Goal: Information Seeking & Learning: Compare options

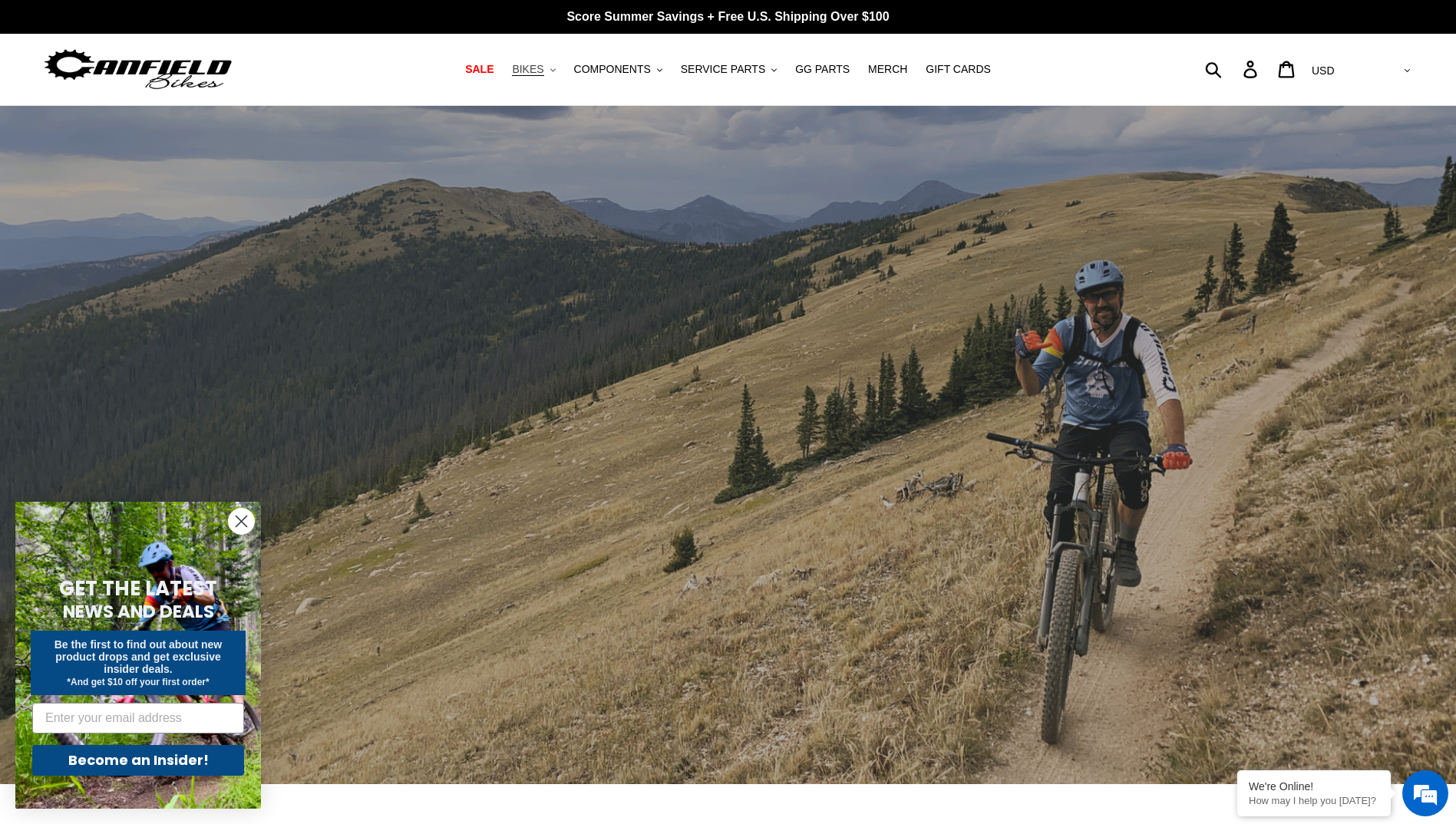
click at [543, 67] on span "BIKES" at bounding box center [527, 69] width 31 height 13
click at [493, 68] on span "SALE" at bounding box center [479, 69] width 29 height 13
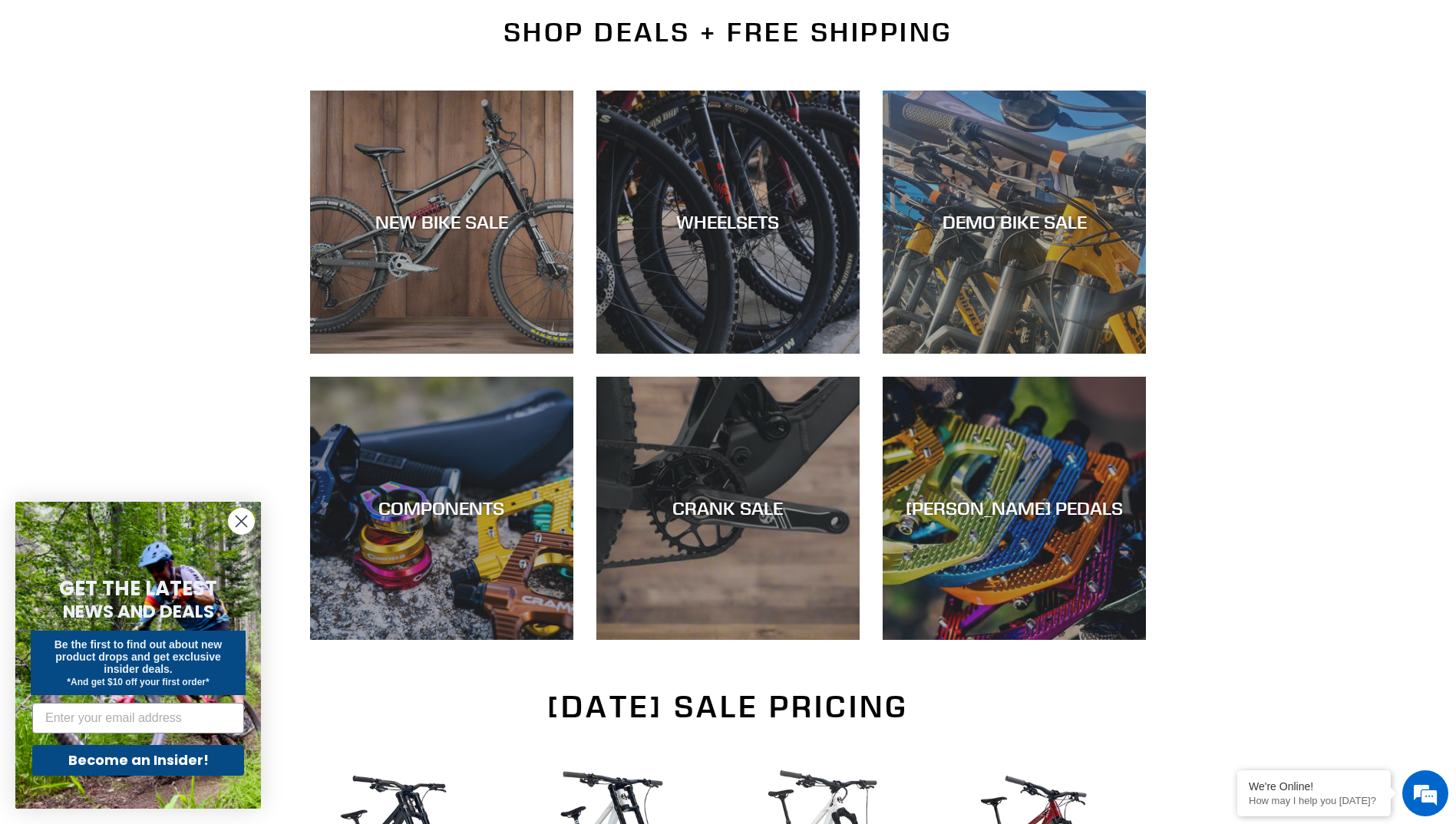
scroll to position [383, 0]
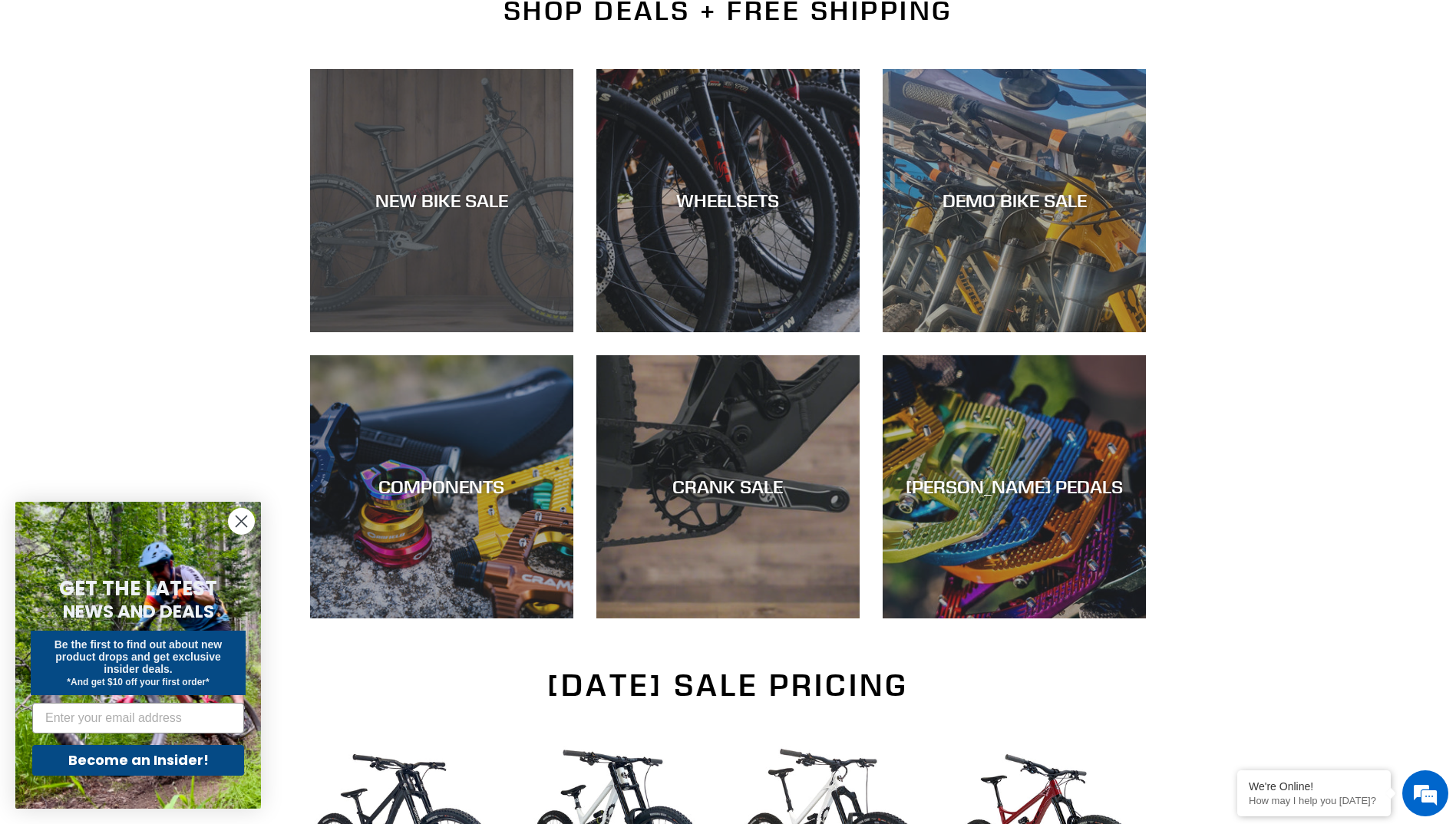
click at [512, 332] on div "NEW BIKE SALE" at bounding box center [442, 332] width 263 height 0
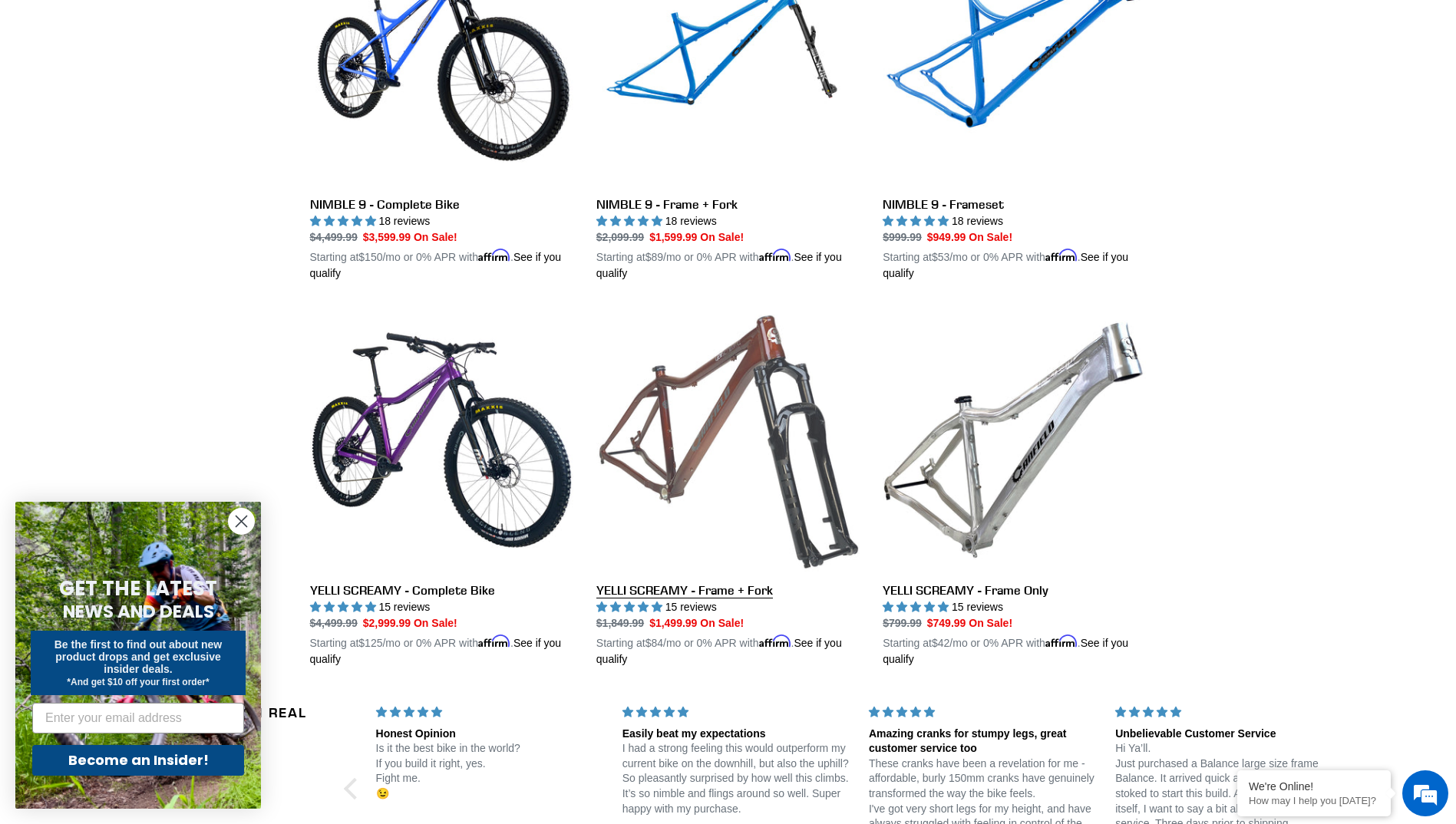
click at [703, 436] on link "YELLI SCREAMY - Frame + Fork" at bounding box center [728, 488] width 263 height 359
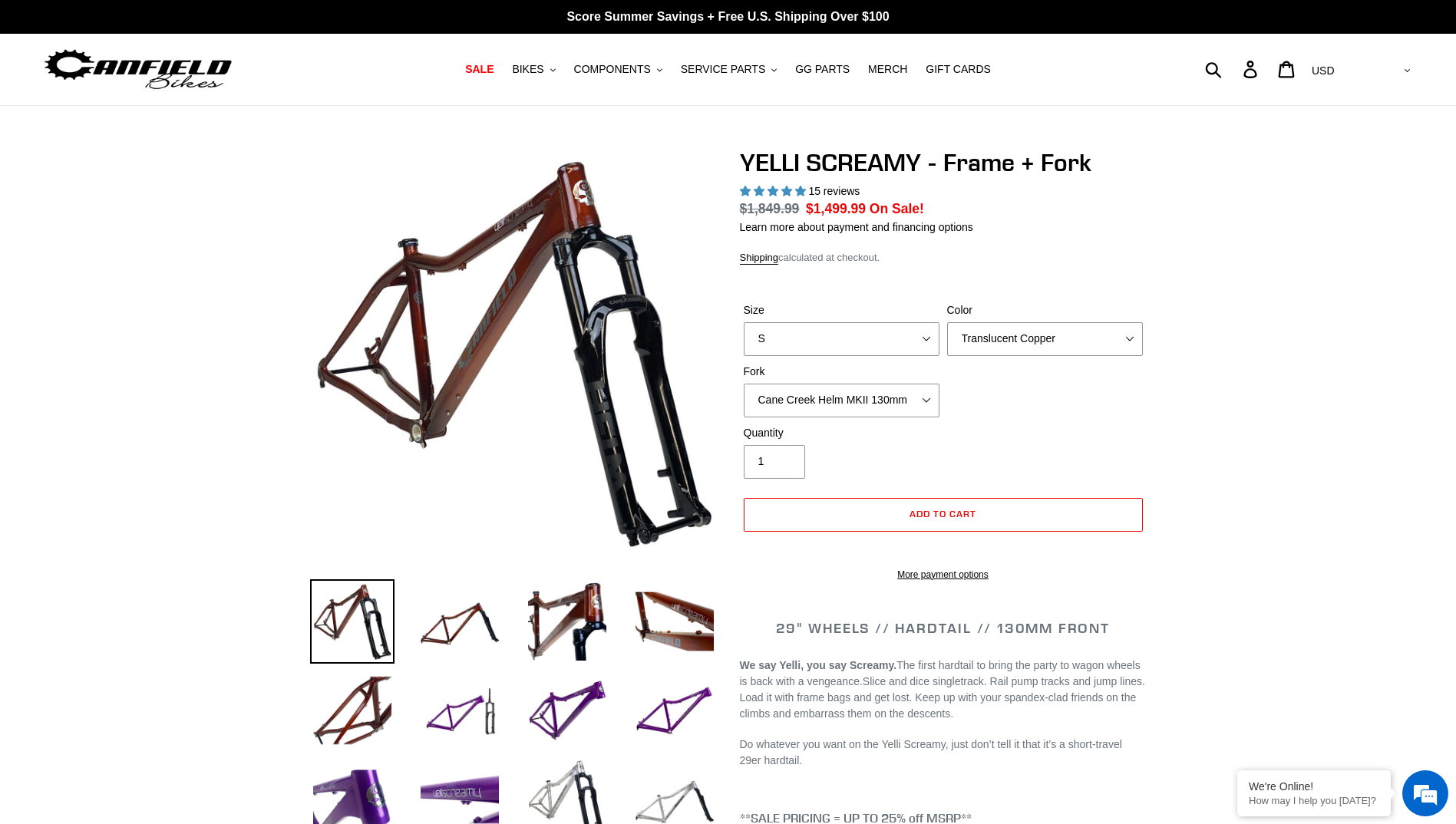
select select "highest-rating"
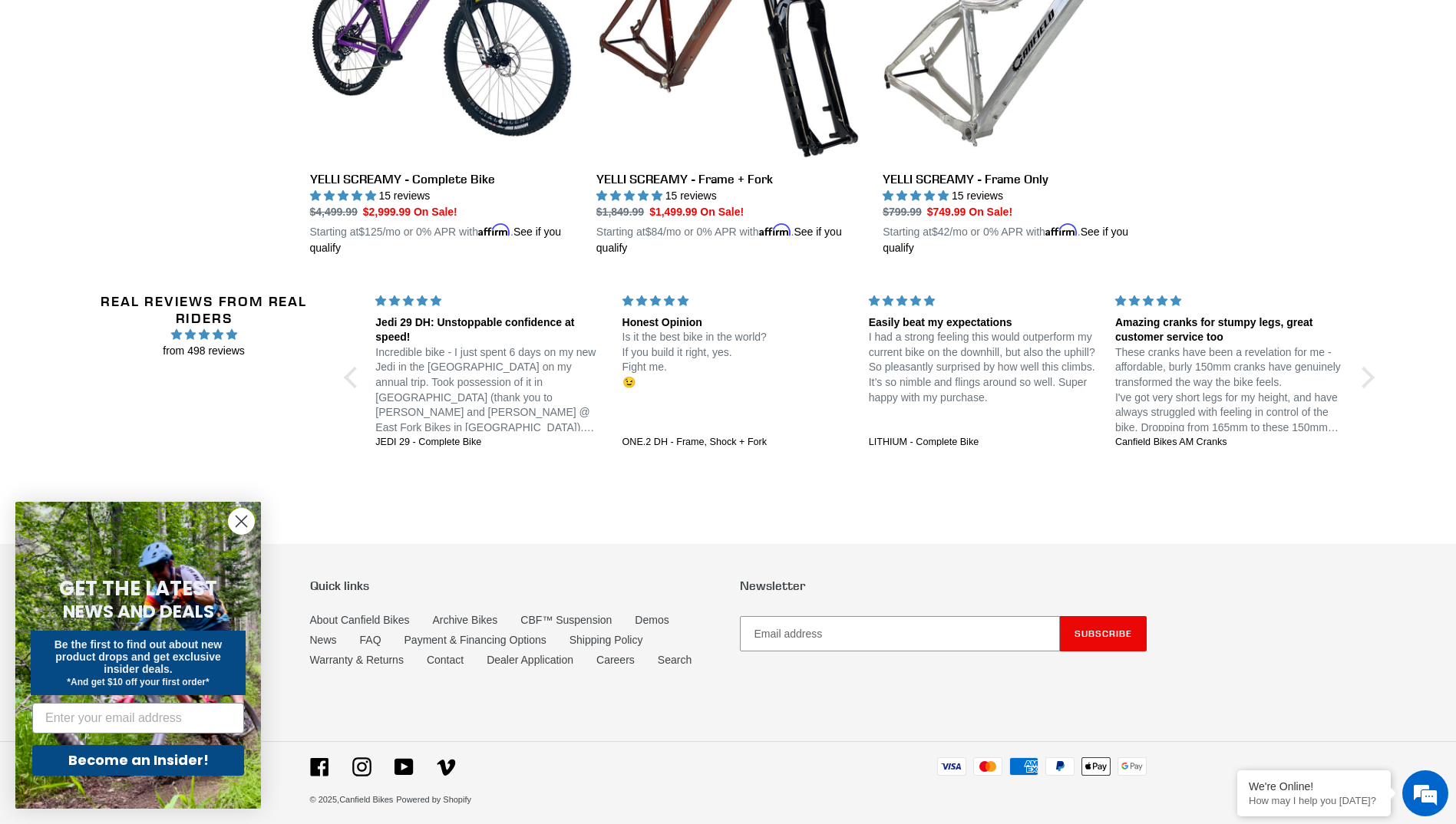
scroll to position [2560, 0]
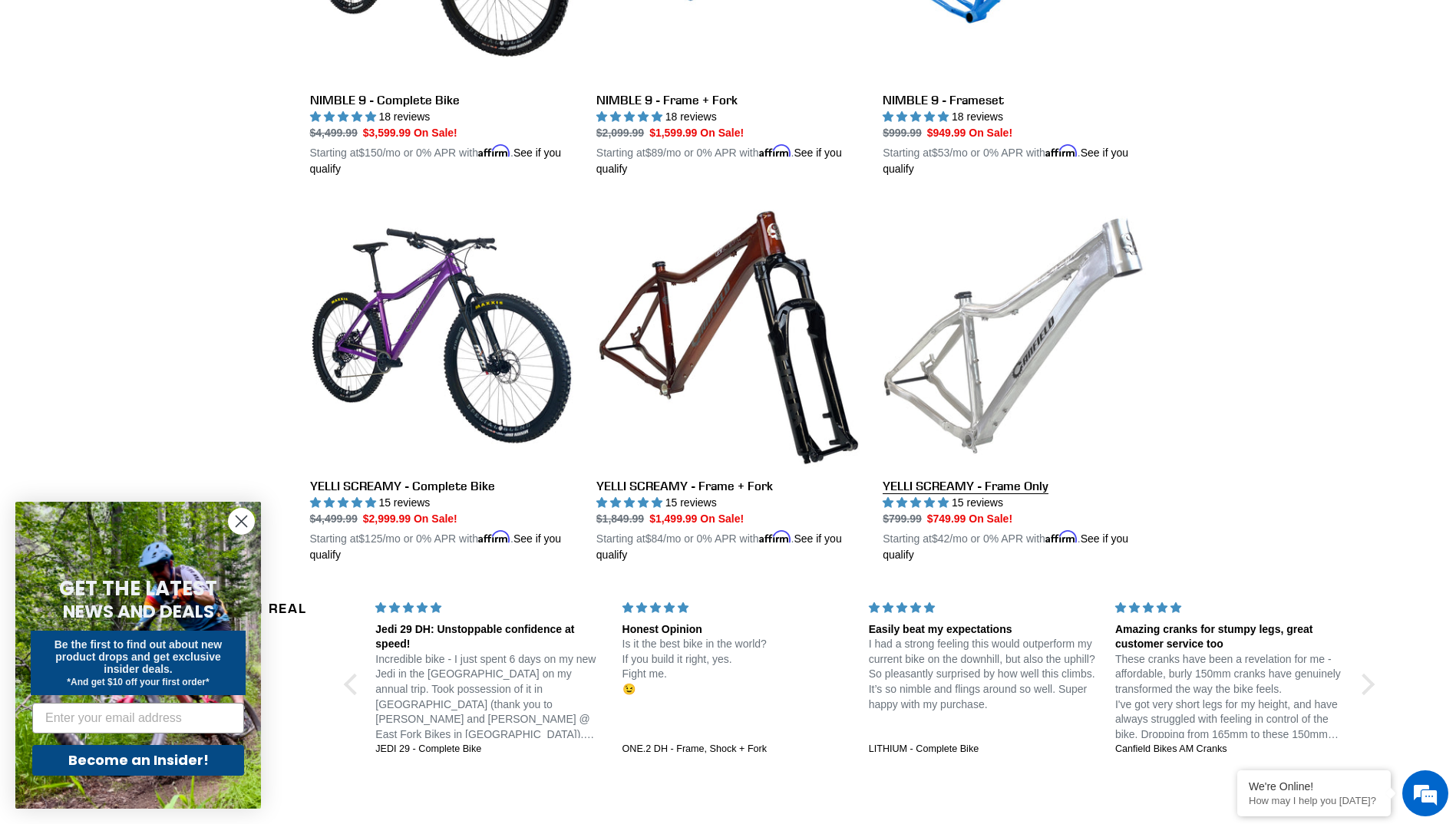
click at [956, 315] on link "YELLI SCREAMY - Frame Only" at bounding box center [1014, 383] width 263 height 359
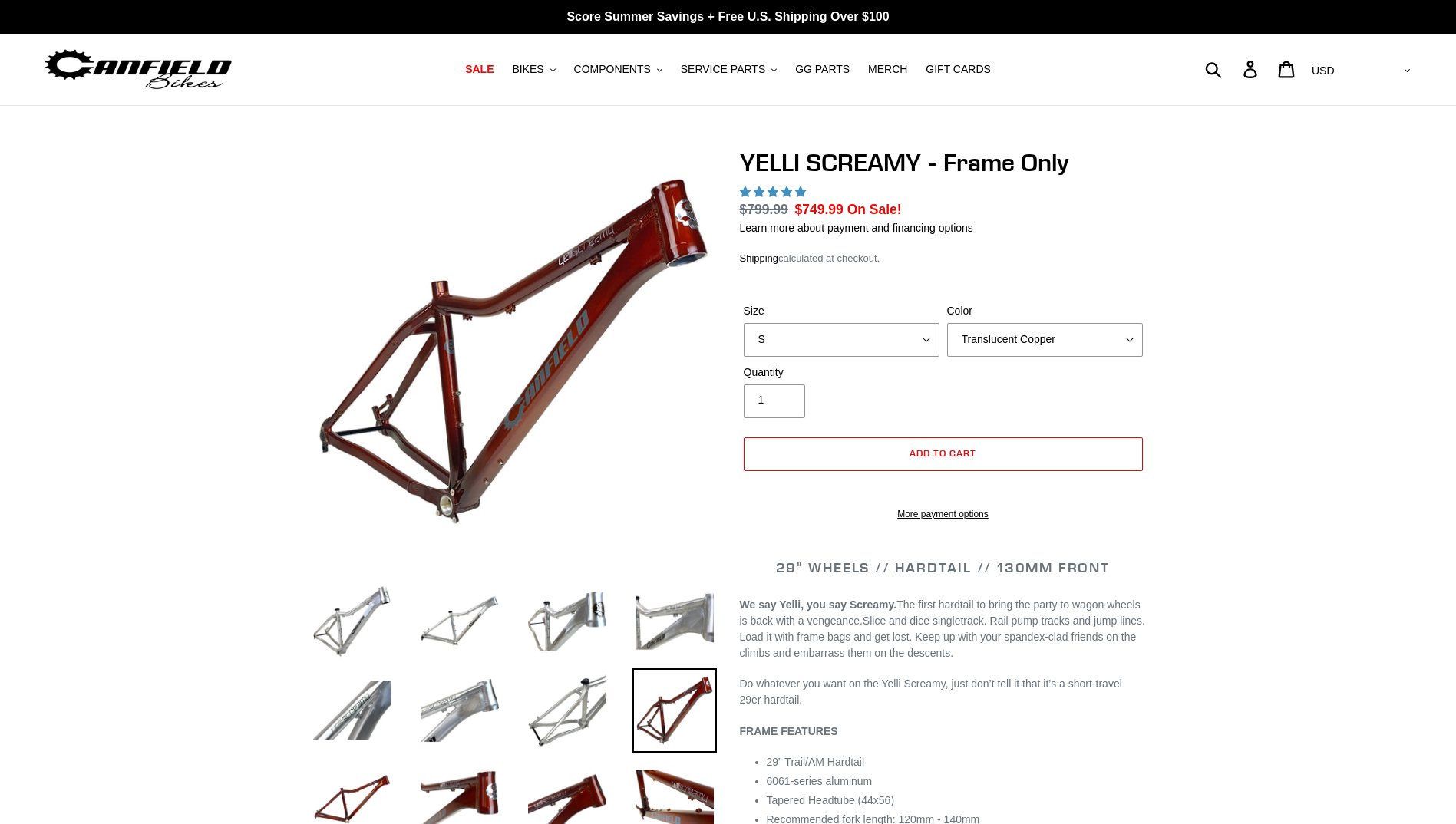
select select "highest-rating"
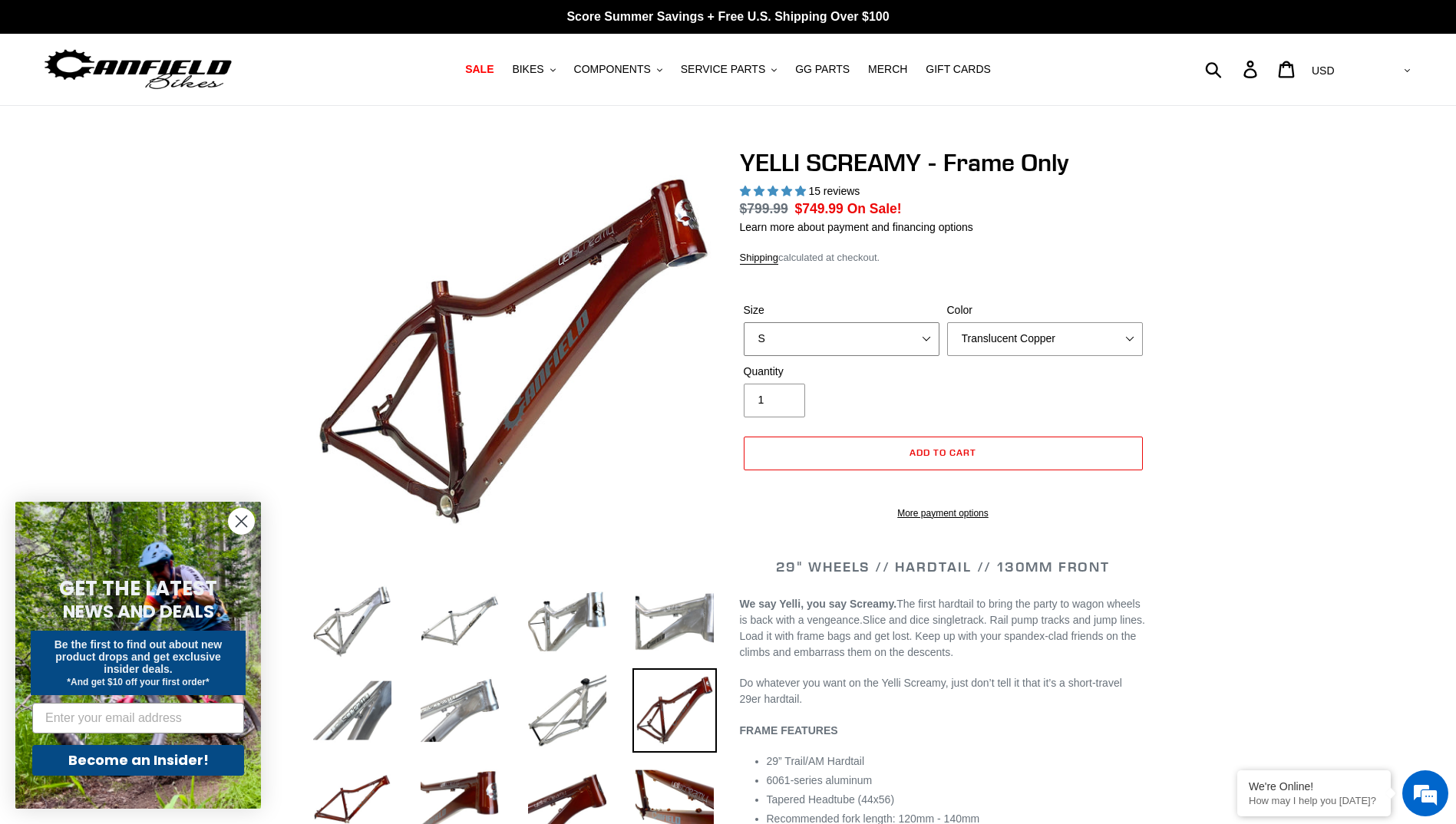
drag, startPoint x: 930, startPoint y: 339, endPoint x: 908, endPoint y: 349, distance: 24.2
click at [930, 339] on select "S M L XL" at bounding box center [841, 340] width 196 height 34
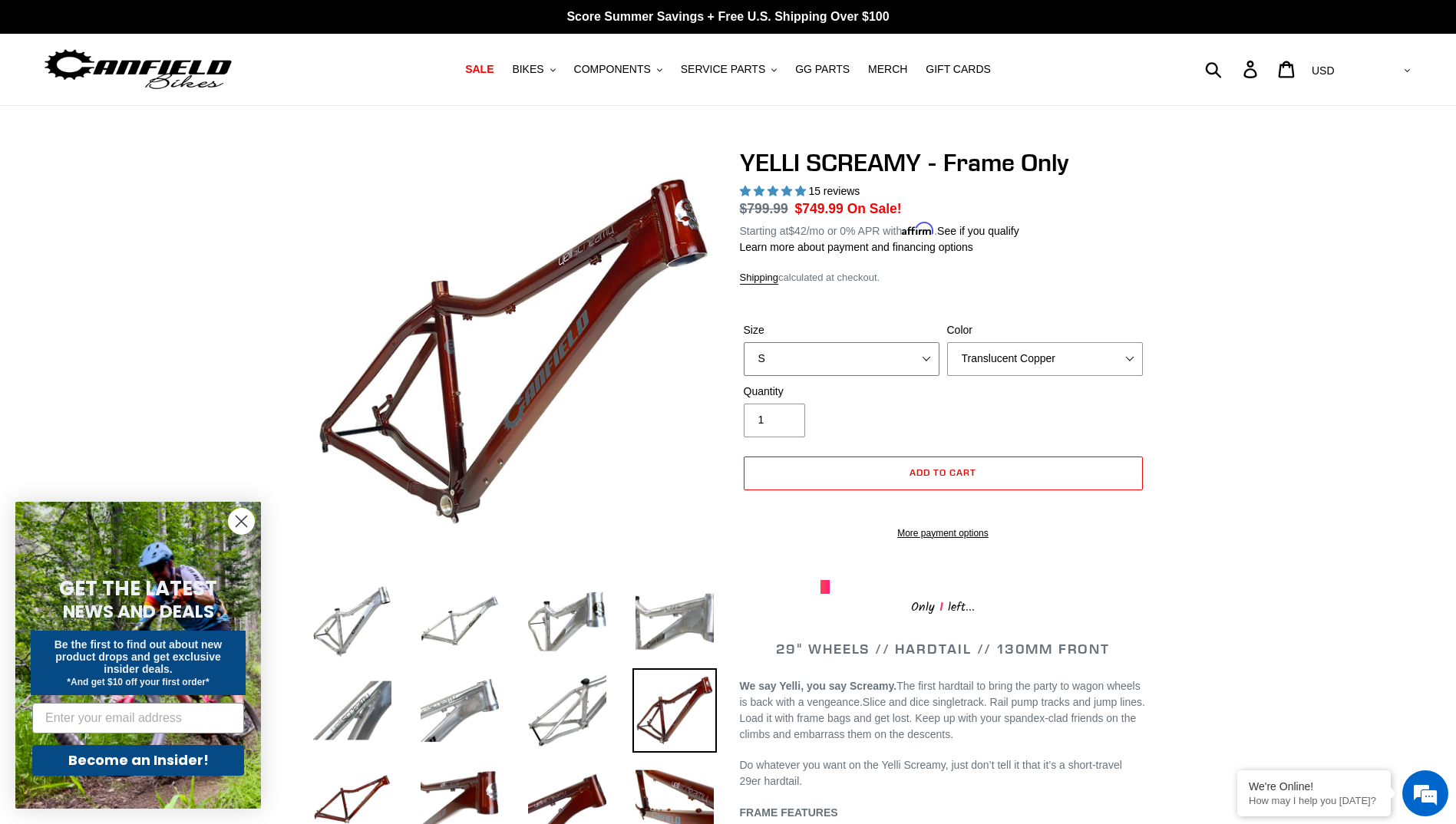
select select "M"
click at [744, 342] on select "S M L XL" at bounding box center [841, 359] width 196 height 34
drag, startPoint x: 1009, startPoint y: 356, endPoint x: 1013, endPoint y: 345, distance: 11.7
click at [1009, 356] on select "Translucent Copper Purple Haze Raw" at bounding box center [1044, 359] width 196 height 34
click at [947, 342] on select "Translucent Copper Purple Haze Raw" at bounding box center [1044, 359] width 196 height 34
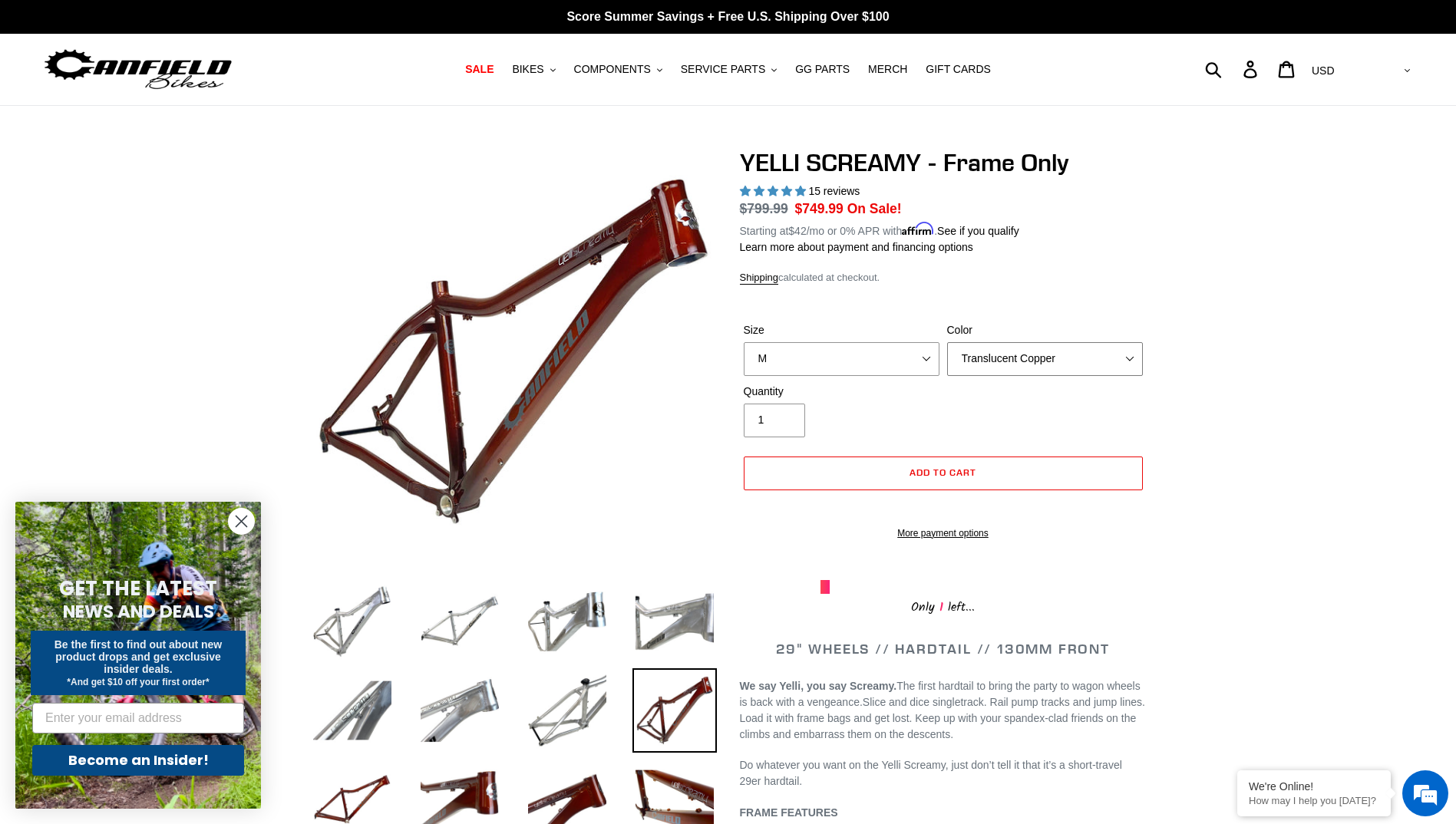
click at [1126, 364] on select "Translucent Copper Purple Haze Raw" at bounding box center [1044, 359] width 196 height 34
click at [579, 706] on img at bounding box center [567, 710] width 84 height 84
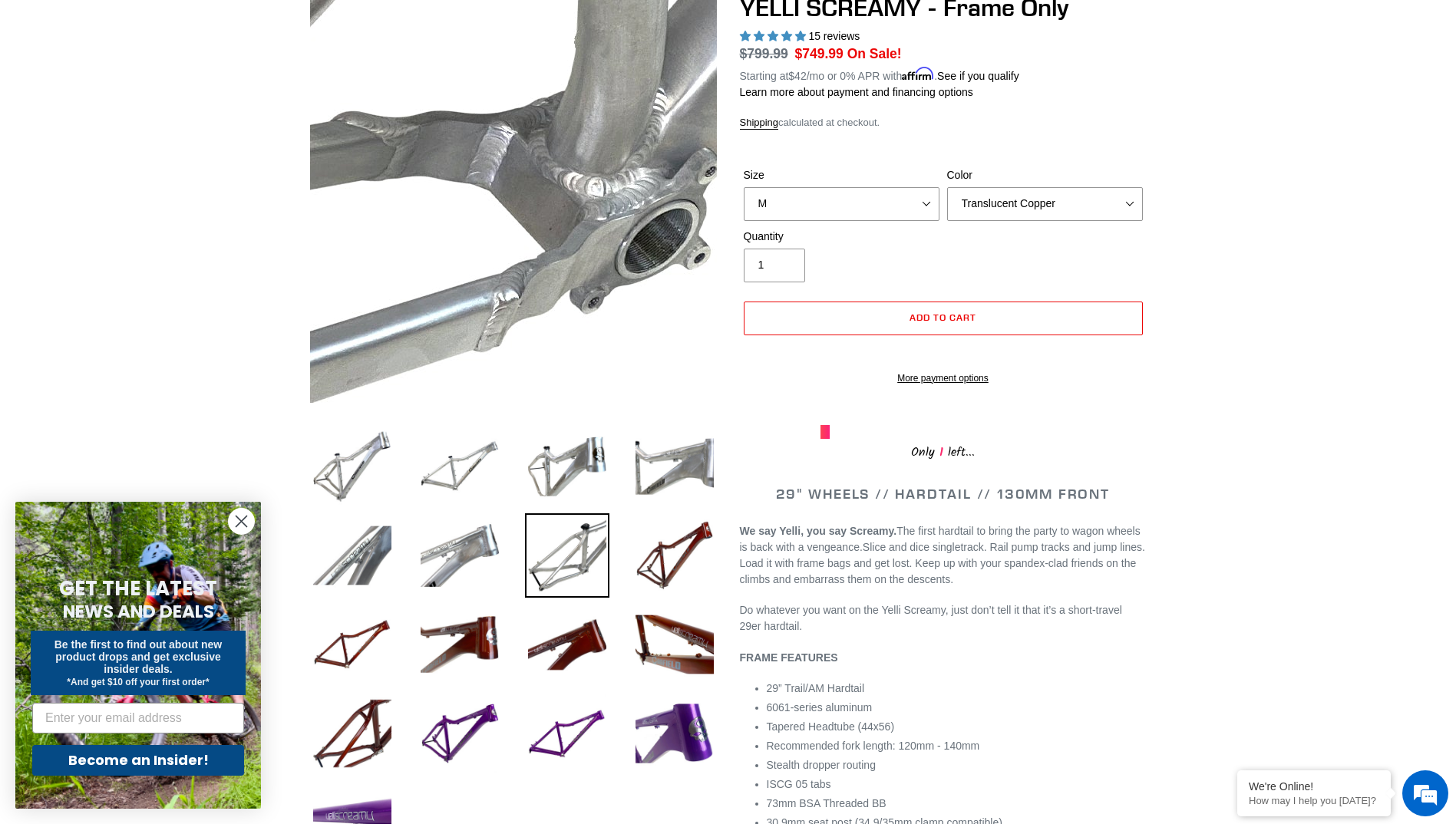
scroll to position [154, 0]
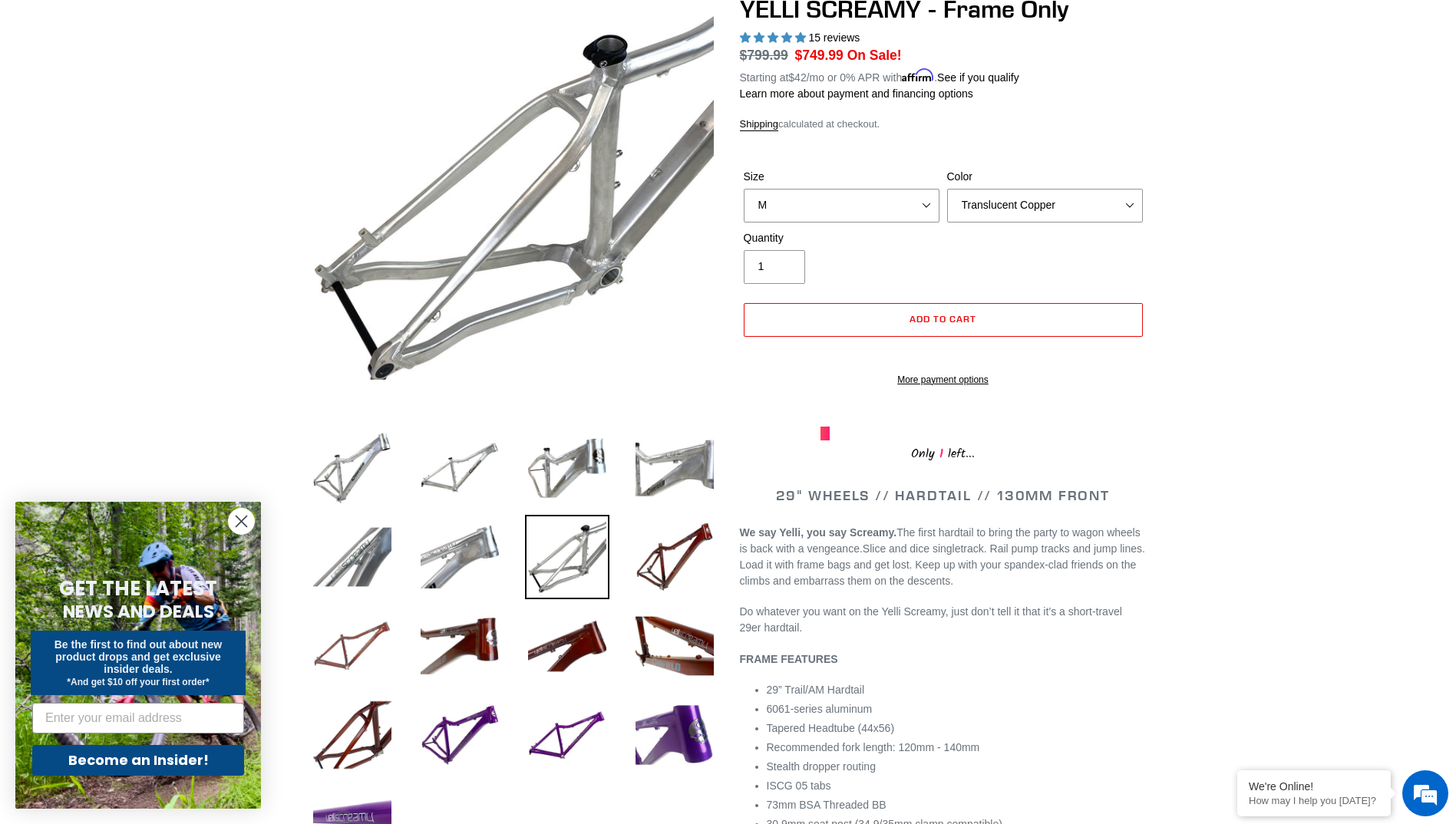
click at [360, 646] on img at bounding box center [352, 646] width 84 height 84
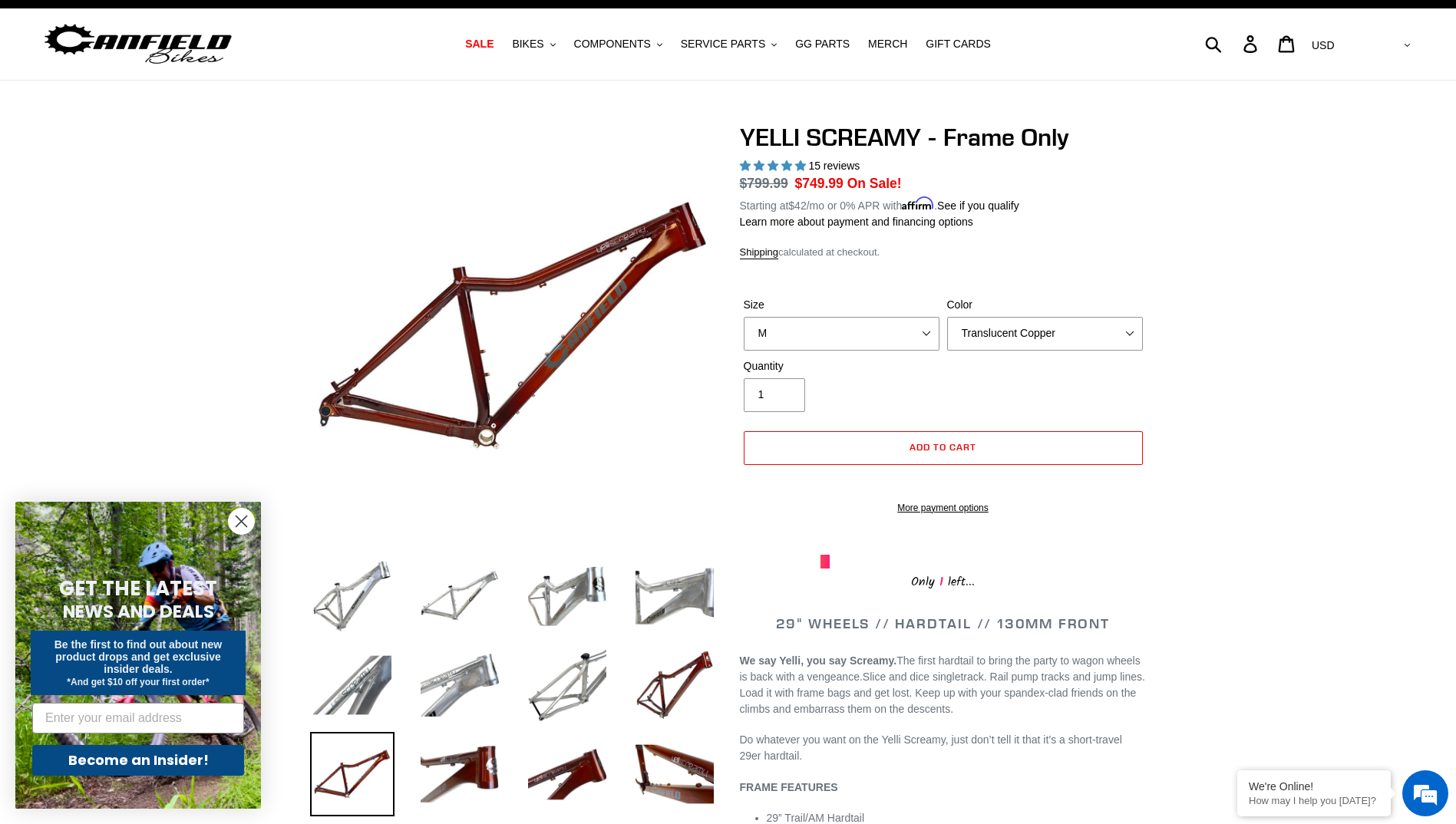
scroll to position [0, 0]
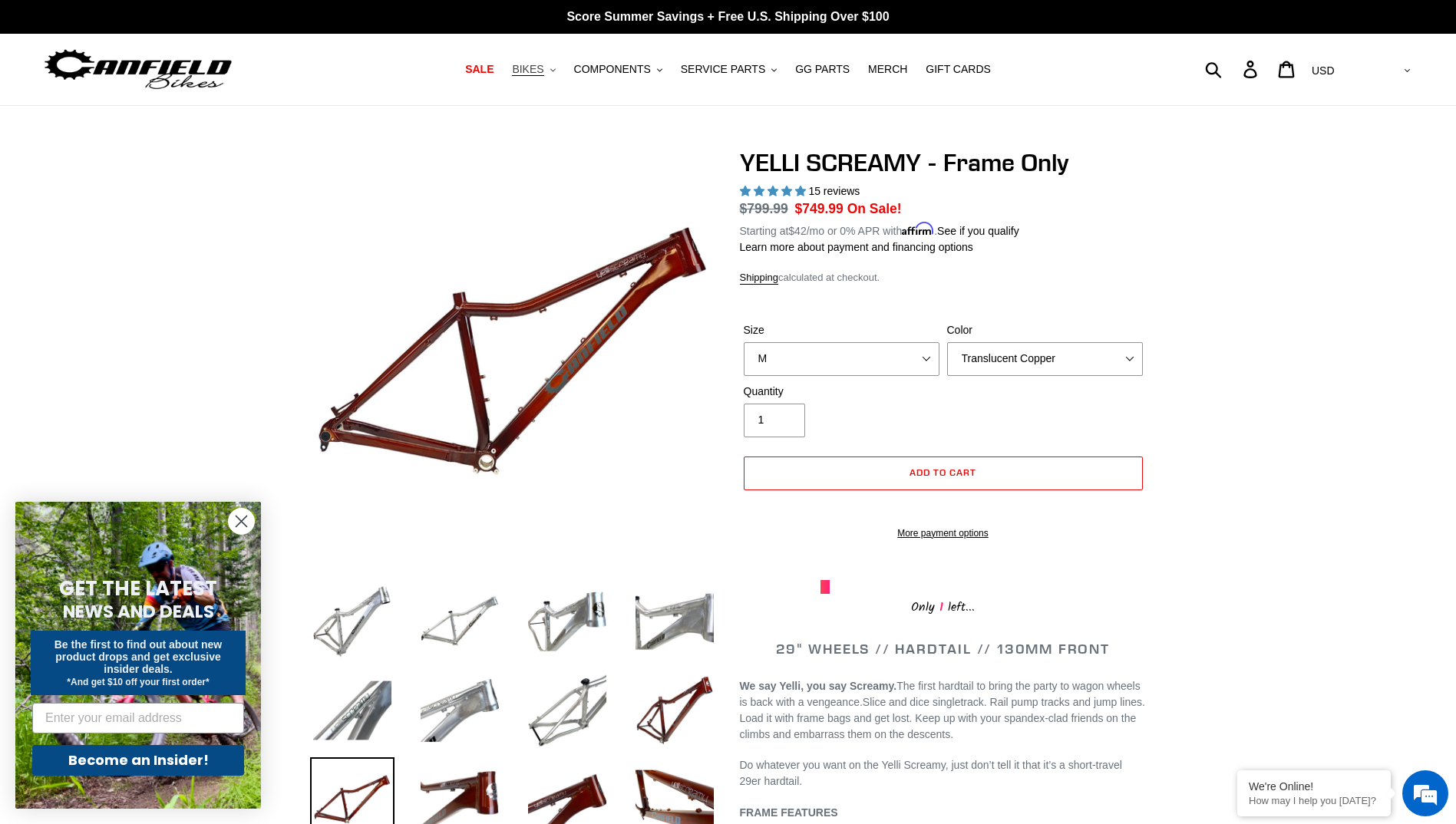
click at [543, 65] on span "BIKES" at bounding box center [527, 69] width 31 height 13
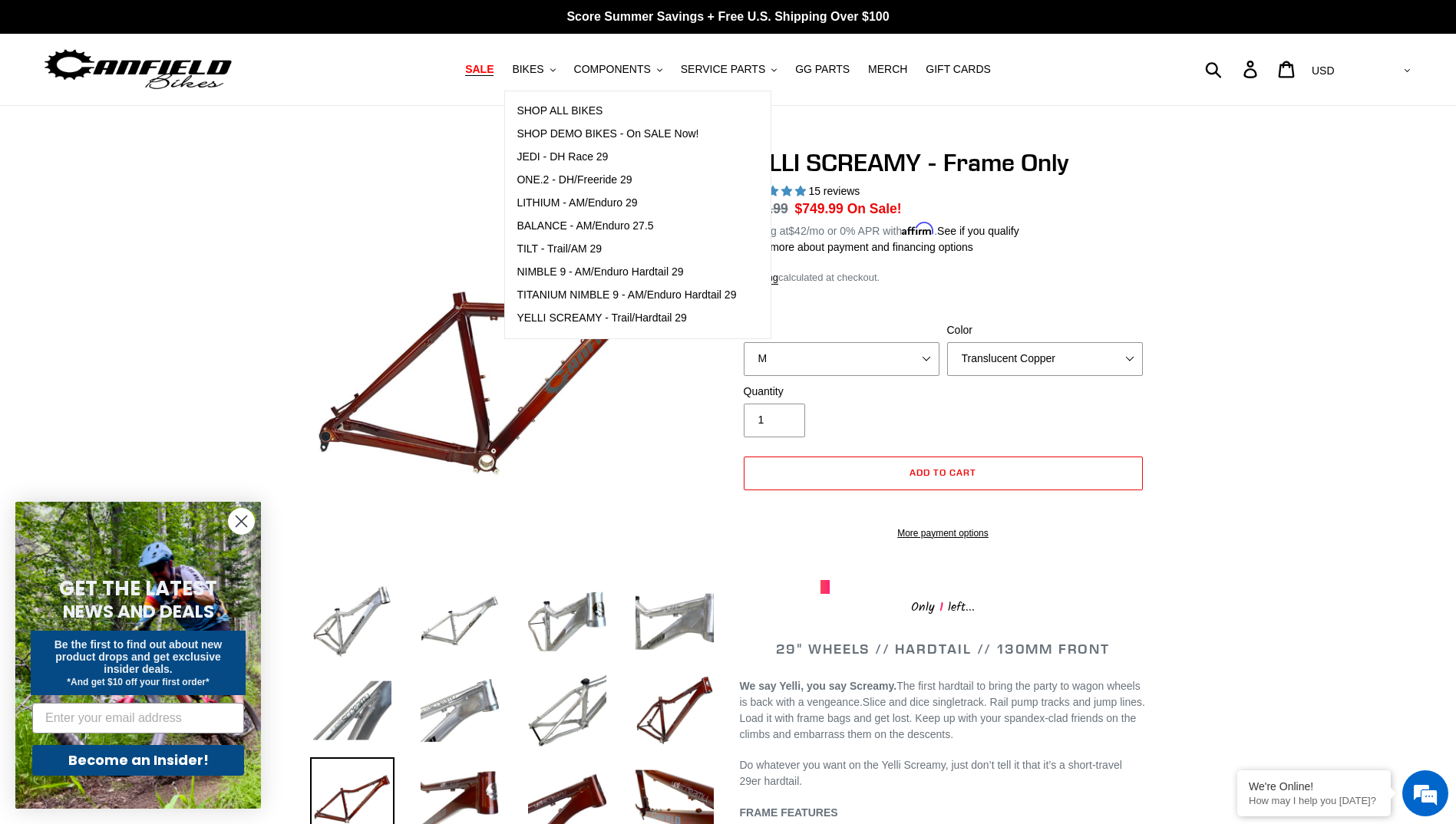
click at [493, 71] on span "SALE" at bounding box center [479, 69] width 29 height 13
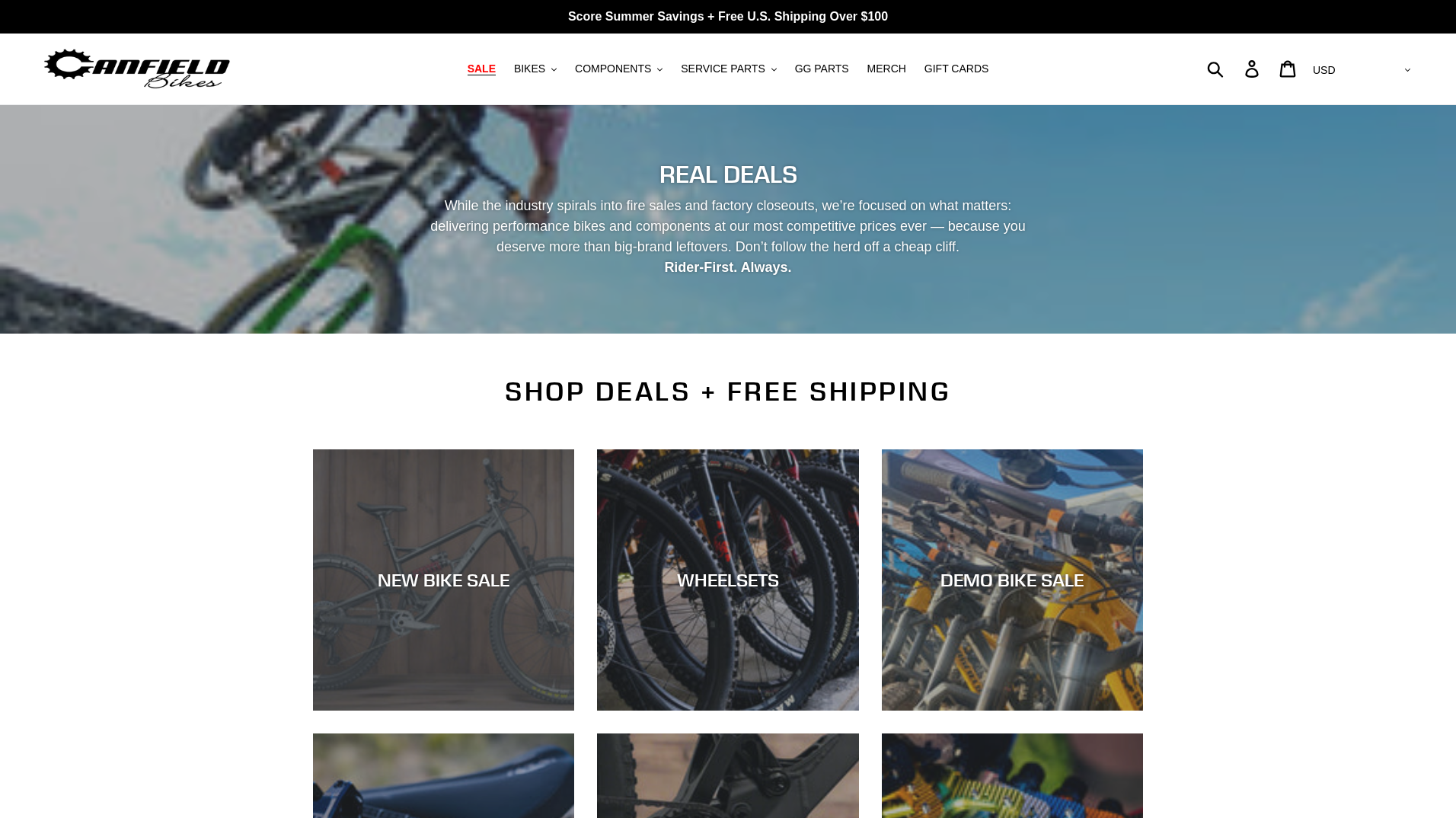
click at [493, 711] on div "NEW BIKE SALE" at bounding box center [444, 711] width 261 height 0
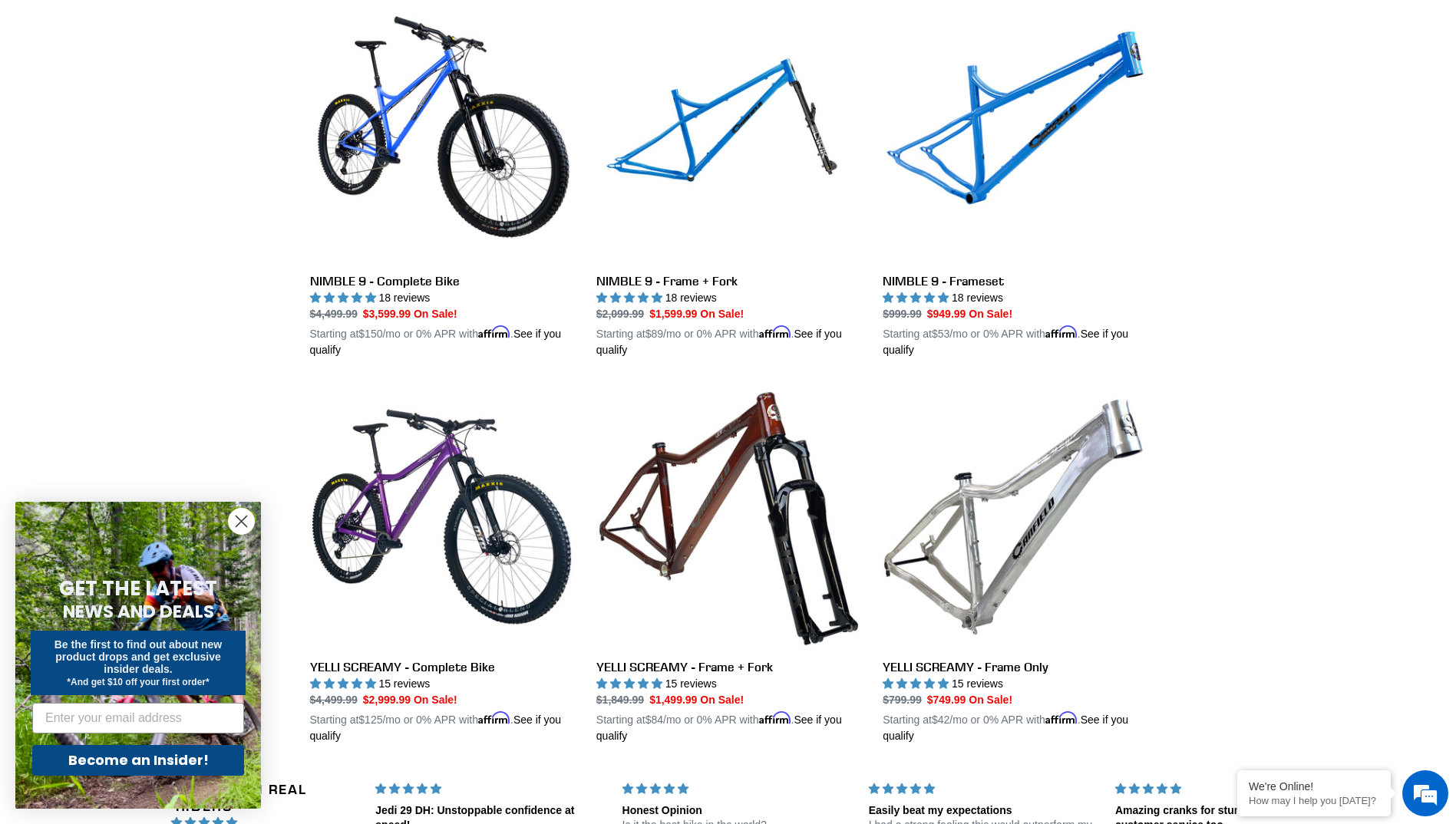
scroll to position [2686, 0]
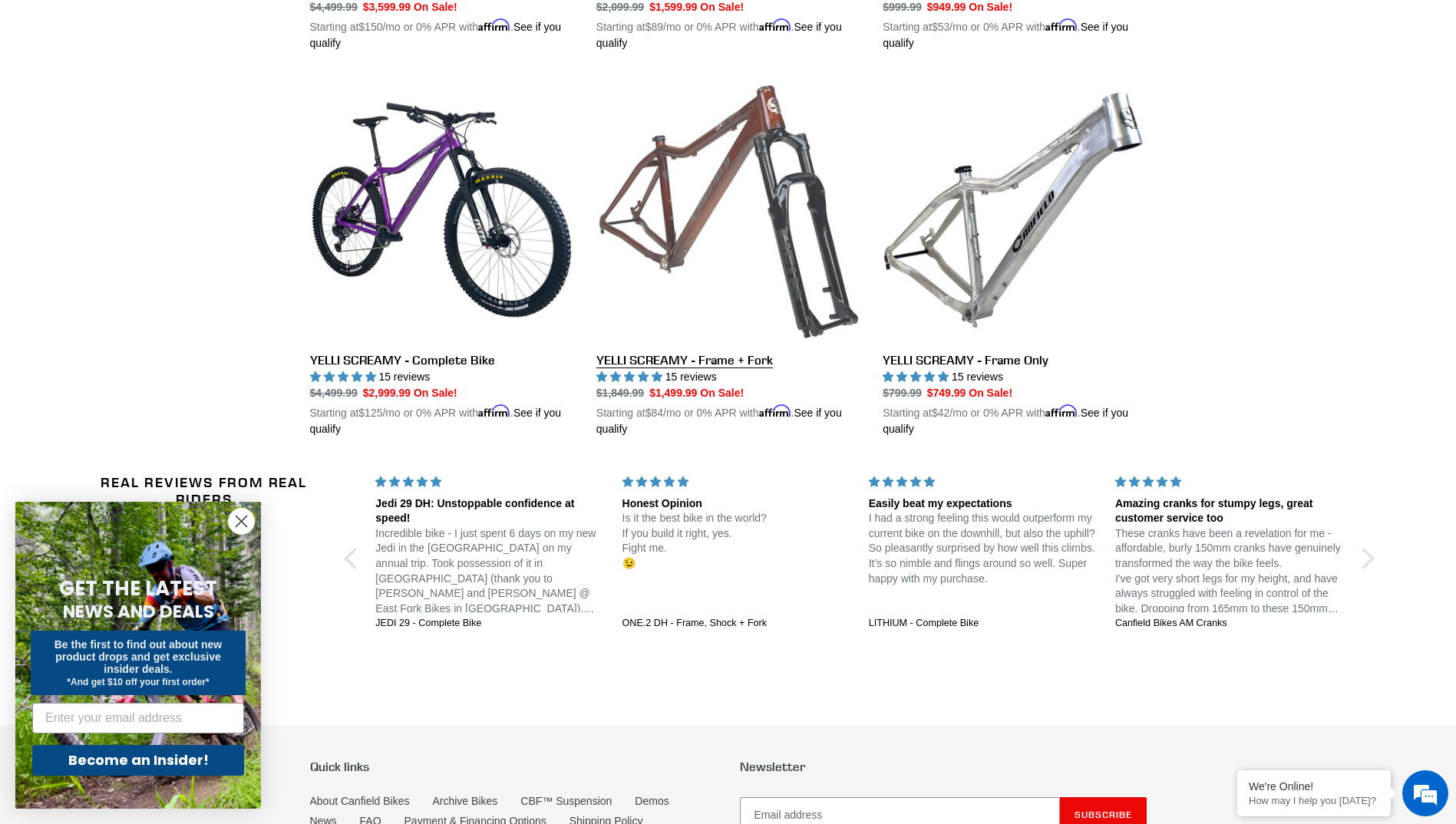
click at [669, 229] on link "YELLI SCREAMY - Frame + Fork" at bounding box center [728, 258] width 263 height 359
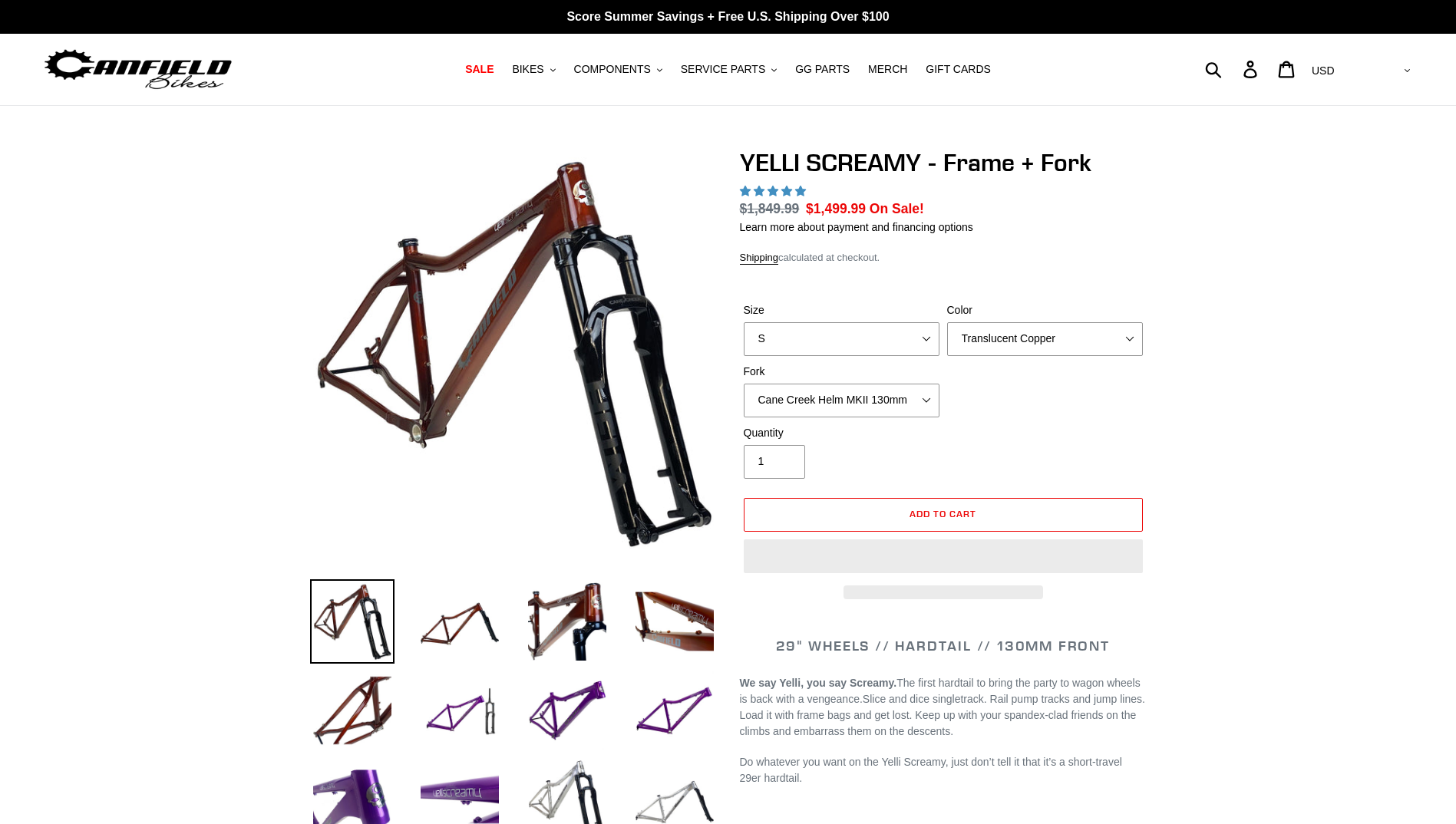
select select "highest-rating"
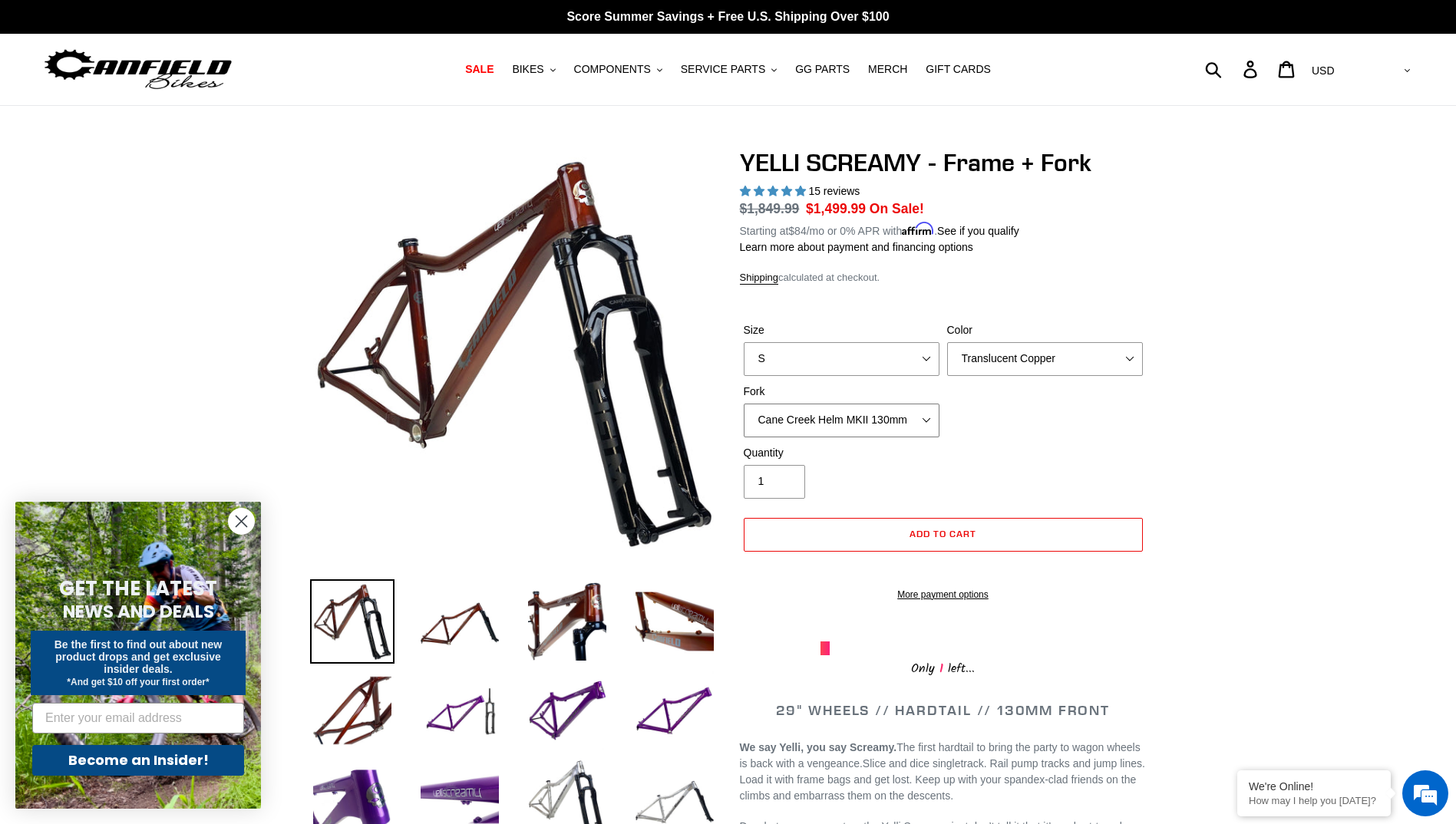
click at [918, 416] on select "Cane Creek Helm MKII 130mm Fox 34 SL Factory Grip X 130mm RockShox Pike Ultimat…" at bounding box center [841, 421] width 196 height 34
drag, startPoint x: 1014, startPoint y: 423, endPoint x: 1033, endPoint y: 420, distance: 19.2
click at [1016, 423] on div "Size S M L XL Color Translucent Copper Purple Haze Raw Fork Cane Creek Helm MKI…" at bounding box center [943, 383] width 407 height 122
